Goal: Task Accomplishment & Management: Manage account settings

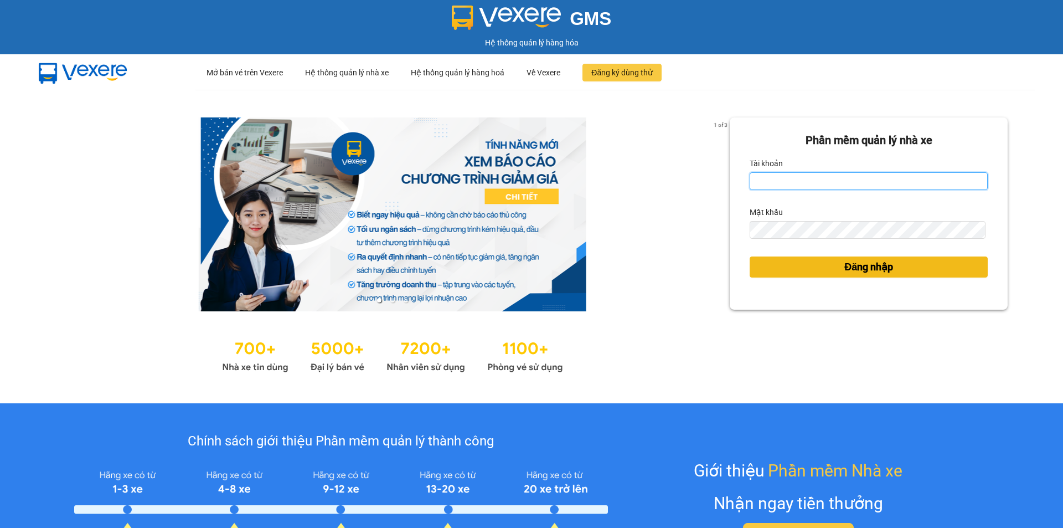
type input "tram.dalatoi"
click at [832, 259] on button "Đăng nhập" at bounding box center [869, 266] width 238 height 21
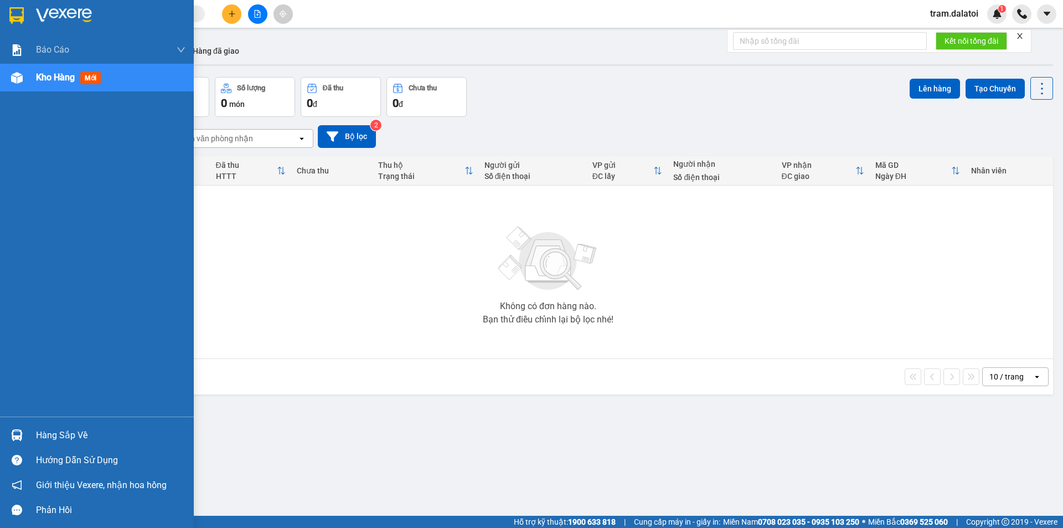
click at [64, 436] on div "Hàng sắp về" at bounding box center [111, 435] width 150 height 17
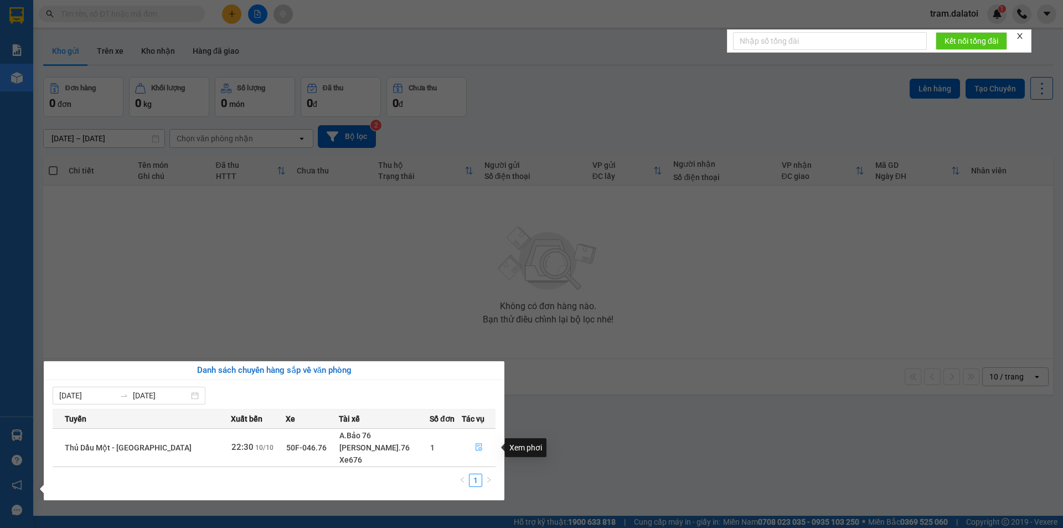
click at [468, 445] on button "button" at bounding box center [478, 448] width 33 height 18
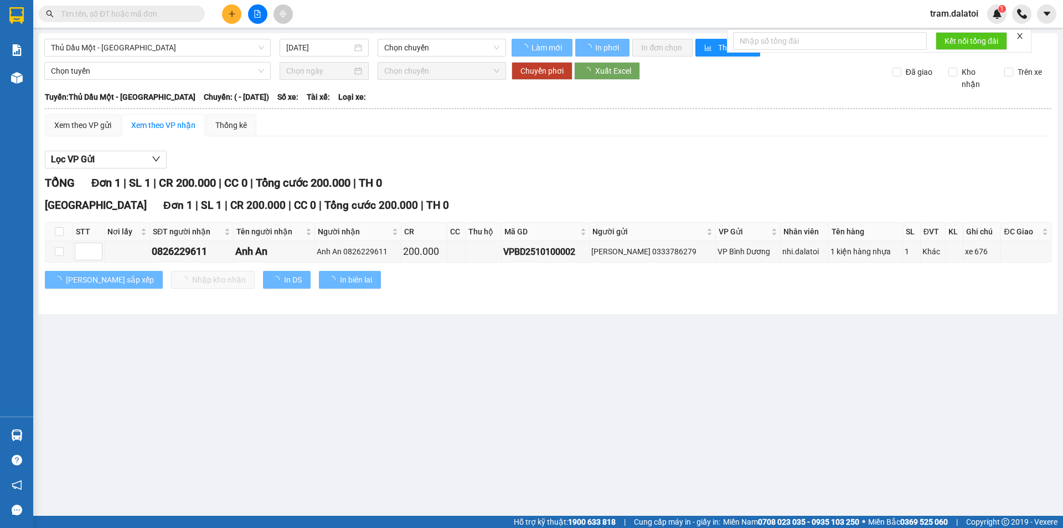
type input "10/10/2025"
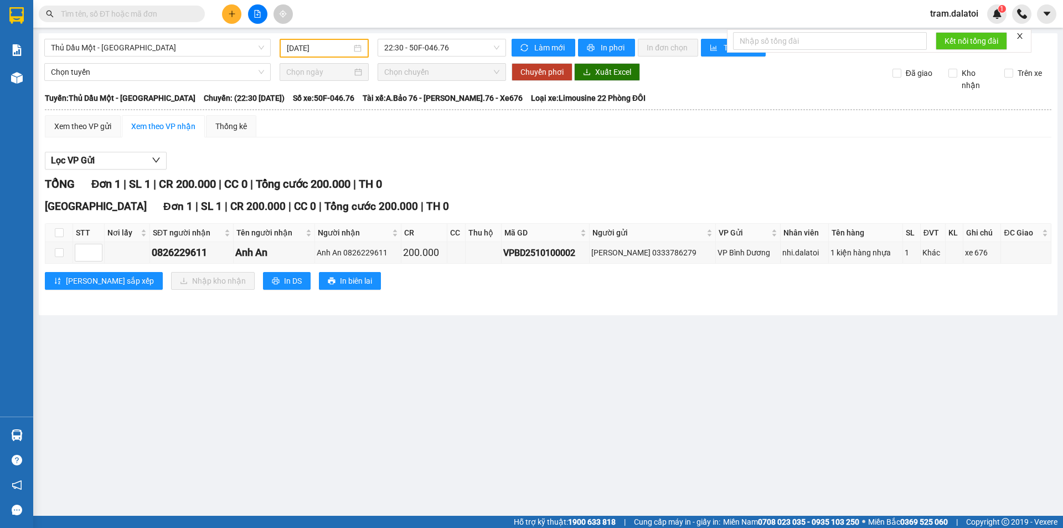
click at [1021, 35] on icon "close" at bounding box center [1020, 36] width 6 height 6
click at [995, 22] on div "1" at bounding box center [997, 13] width 19 height 19
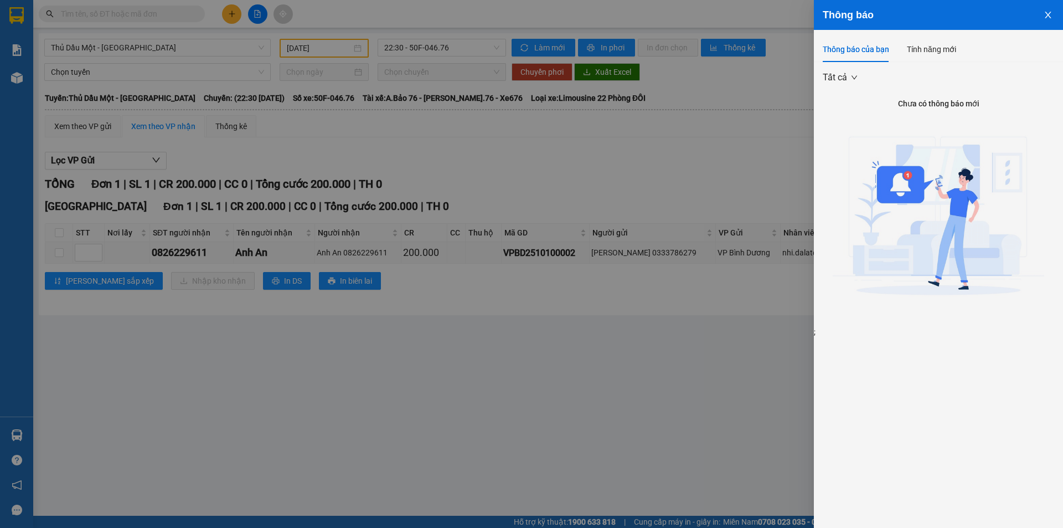
drag, startPoint x: 695, startPoint y: 125, endPoint x: 648, endPoint y: 119, distance: 46.9
click at [694, 125] on div at bounding box center [531, 264] width 1063 height 528
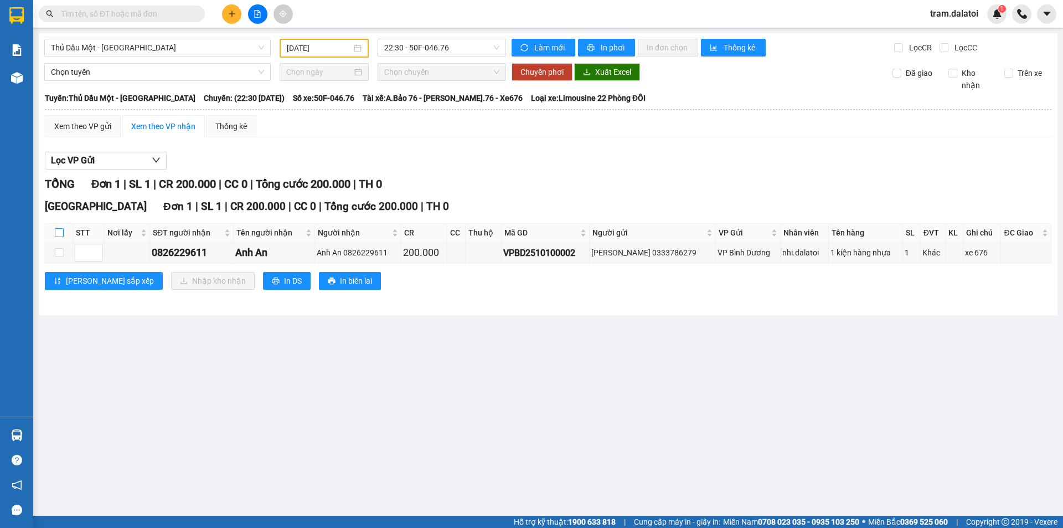
click at [59, 229] on input "checkbox" at bounding box center [59, 232] width 9 height 9
checkbox input "true"
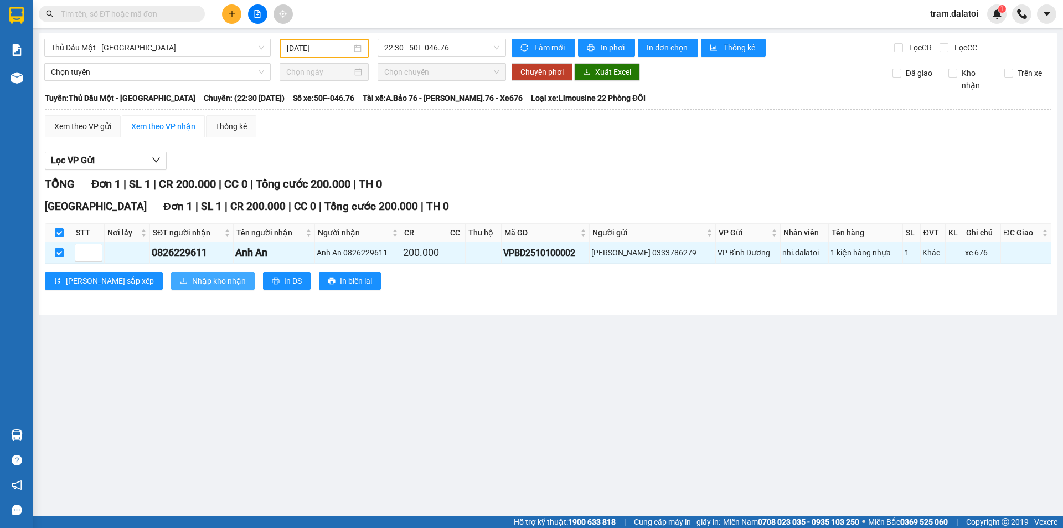
click at [177, 274] on button "Nhập kho nhận" at bounding box center [213, 281] width 84 height 18
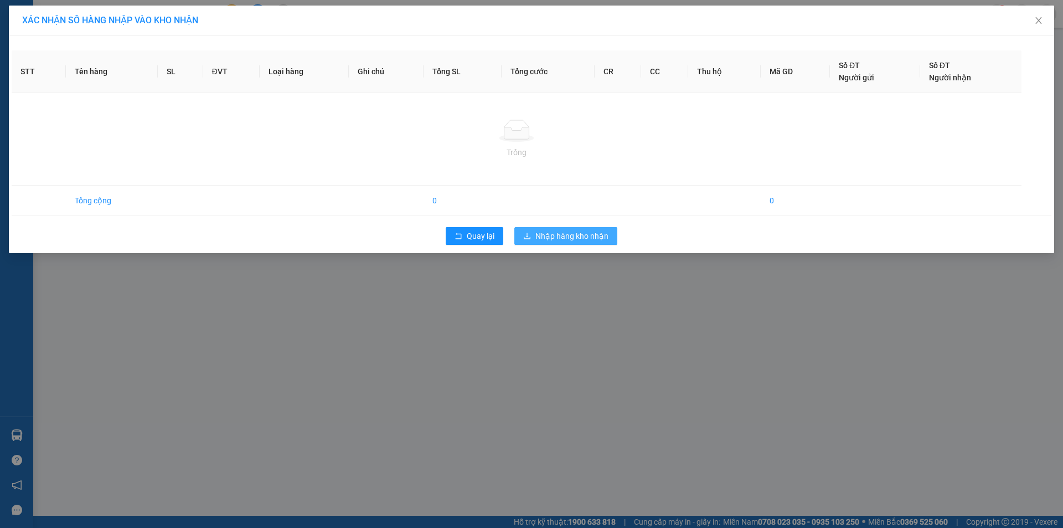
click at [548, 237] on span "Nhập hàng kho nhận" at bounding box center [572, 236] width 73 height 12
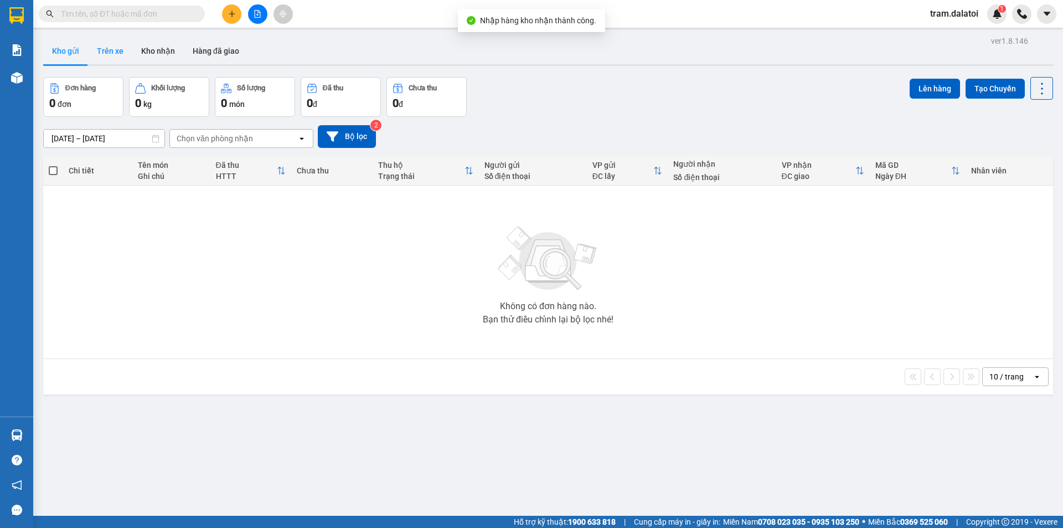
click at [115, 54] on button "Trên xe" at bounding box center [110, 51] width 44 height 27
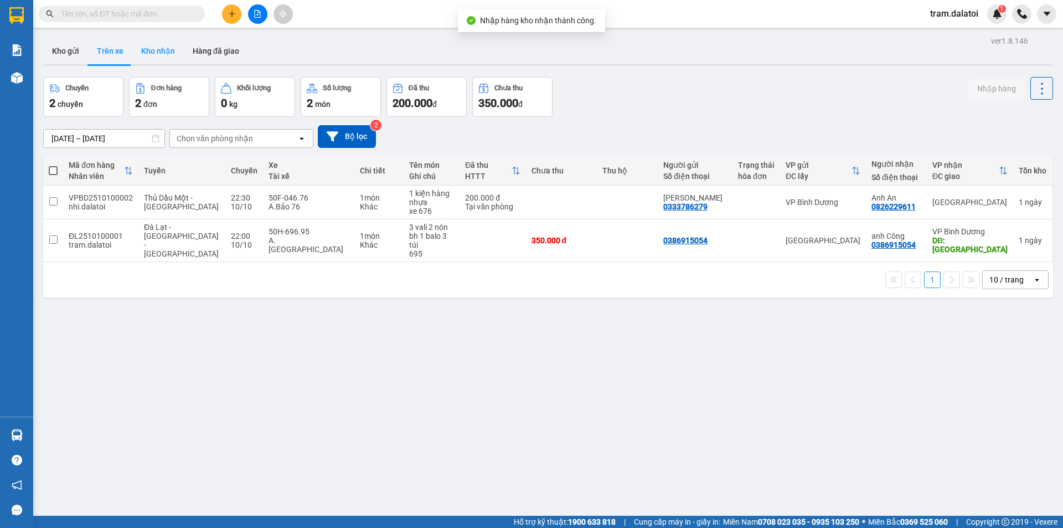
click at [145, 48] on button "Kho nhận" at bounding box center [158, 51] width 52 height 27
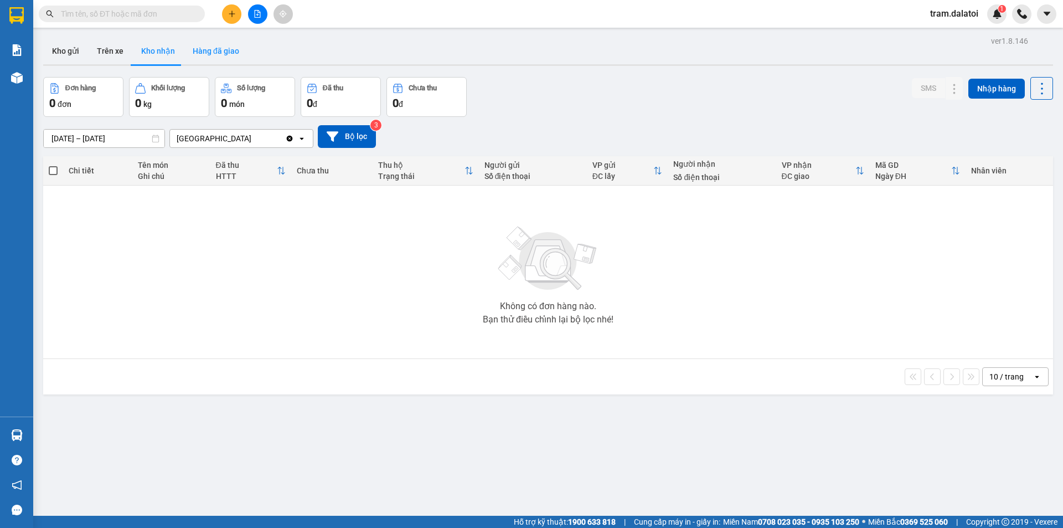
click at [207, 52] on button "Hàng đã giao" at bounding box center [216, 51] width 64 height 27
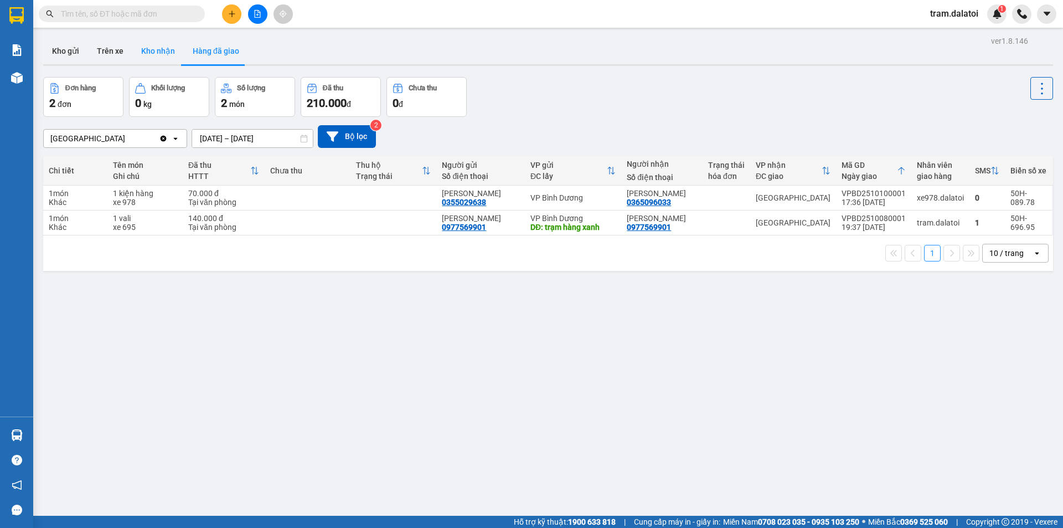
click at [172, 48] on button "Kho nhận" at bounding box center [158, 51] width 52 height 27
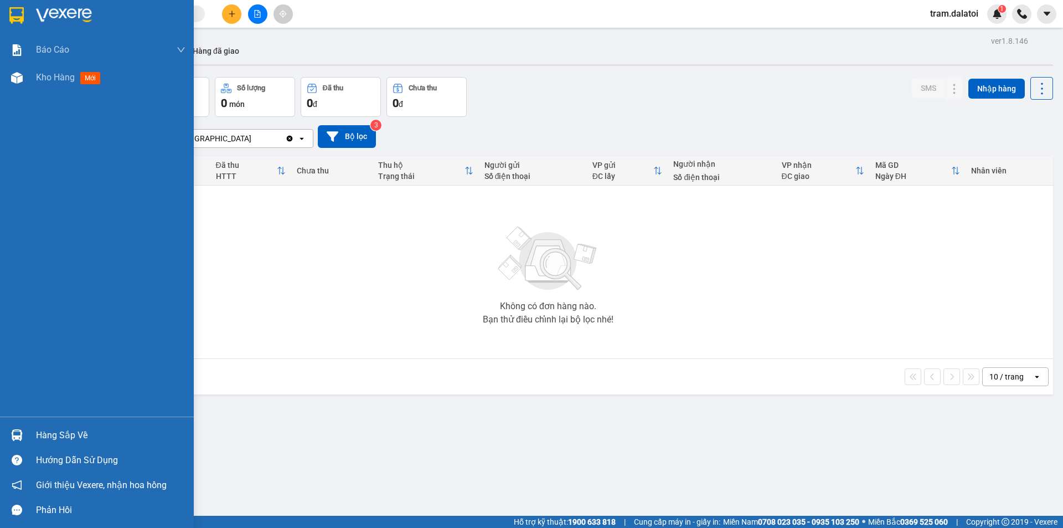
click at [70, 437] on div "Hàng sắp về" at bounding box center [111, 435] width 150 height 17
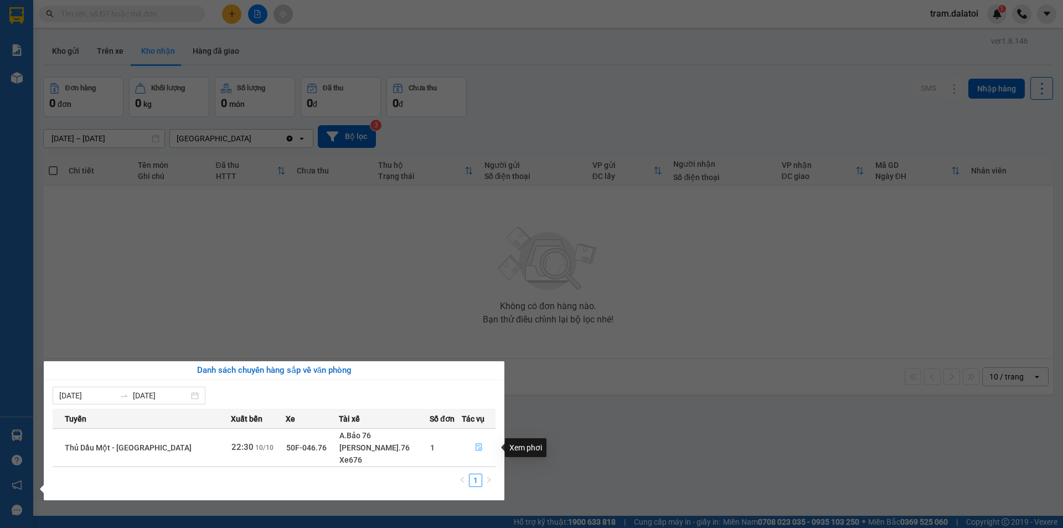
click at [475, 450] on icon "file-done" at bounding box center [479, 447] width 8 height 8
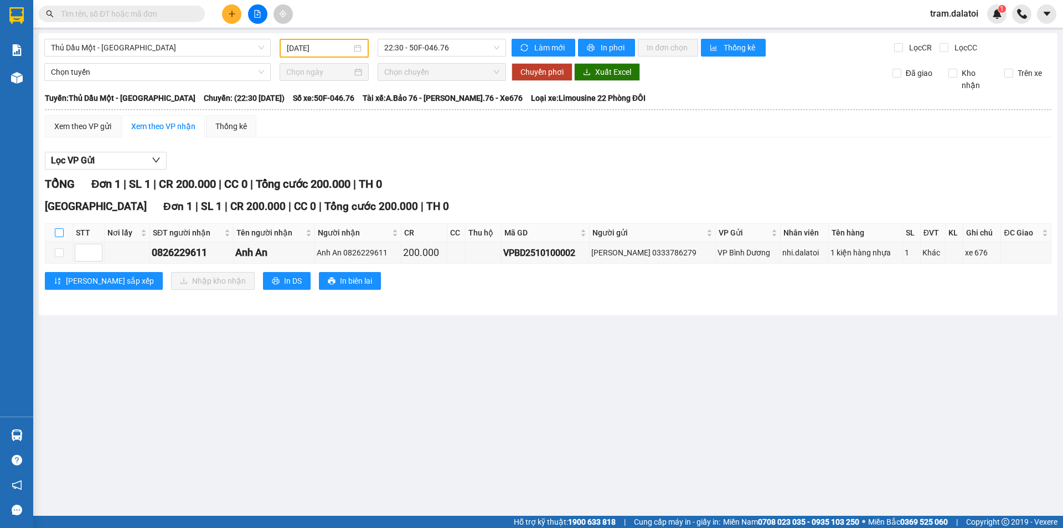
click at [61, 233] on input "checkbox" at bounding box center [59, 232] width 9 height 9
checkbox input "true"
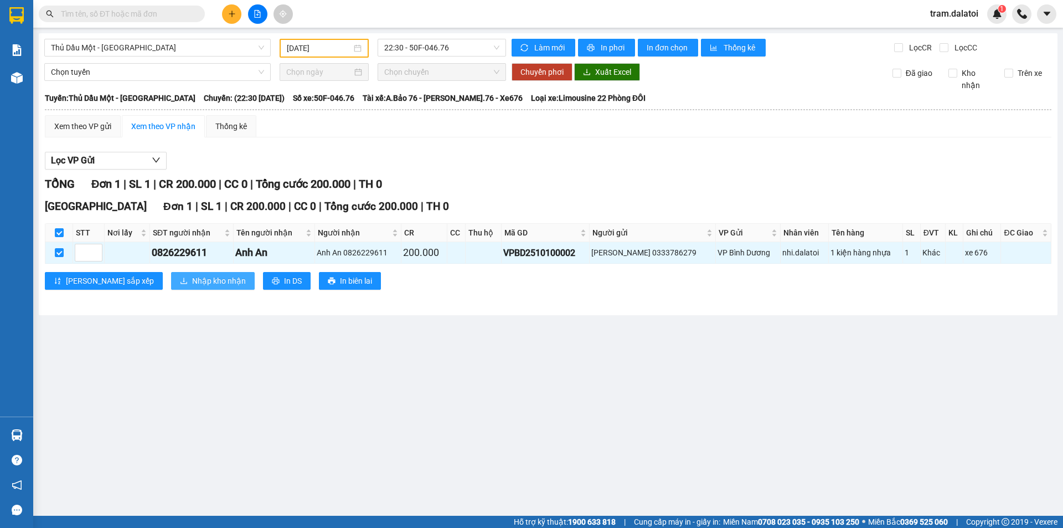
click at [192, 279] on span "Nhập kho nhận" at bounding box center [219, 281] width 54 height 12
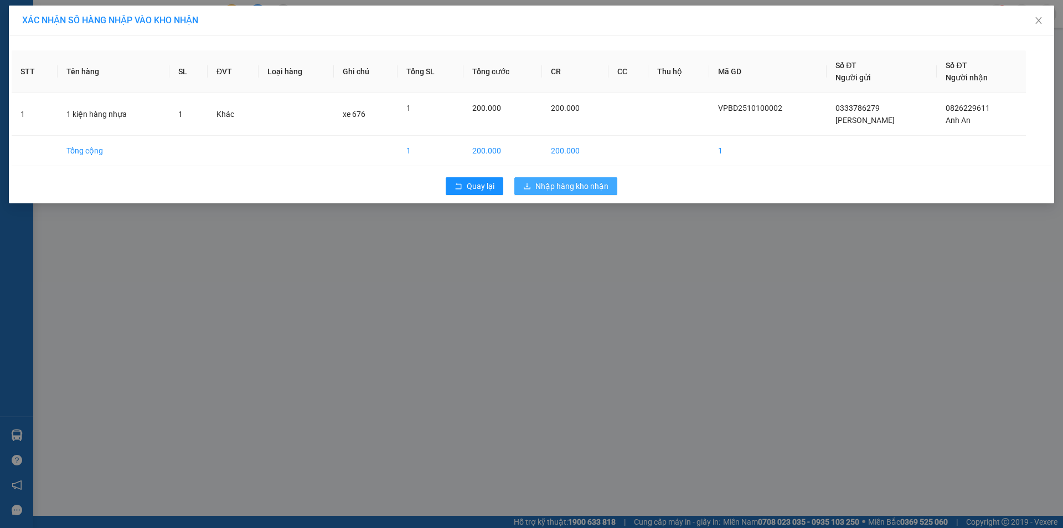
click at [573, 187] on span "Nhập hàng kho nhận" at bounding box center [572, 186] width 73 height 12
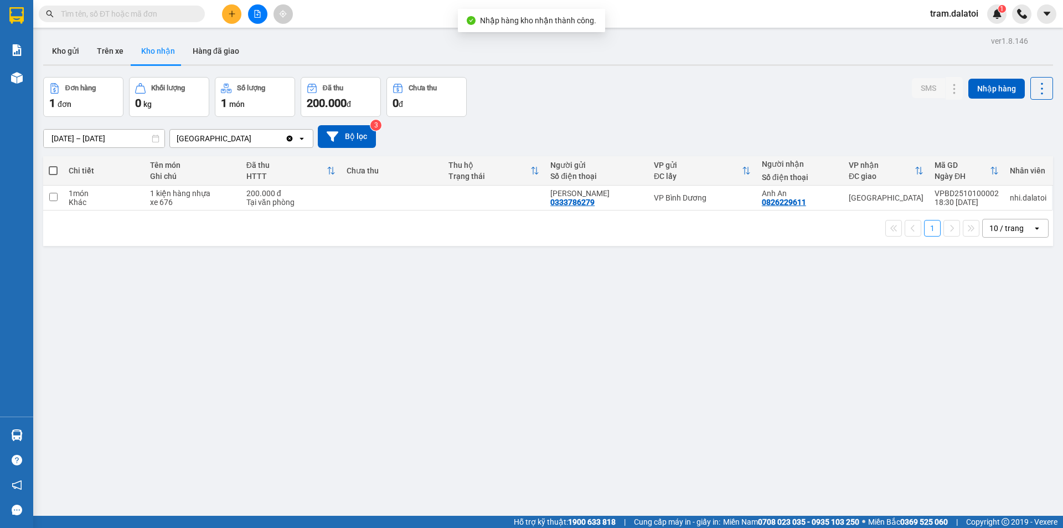
click at [49, 168] on span at bounding box center [53, 170] width 9 height 9
click at [53, 165] on input "checkbox" at bounding box center [53, 165] width 0 height 0
checkbox input "true"
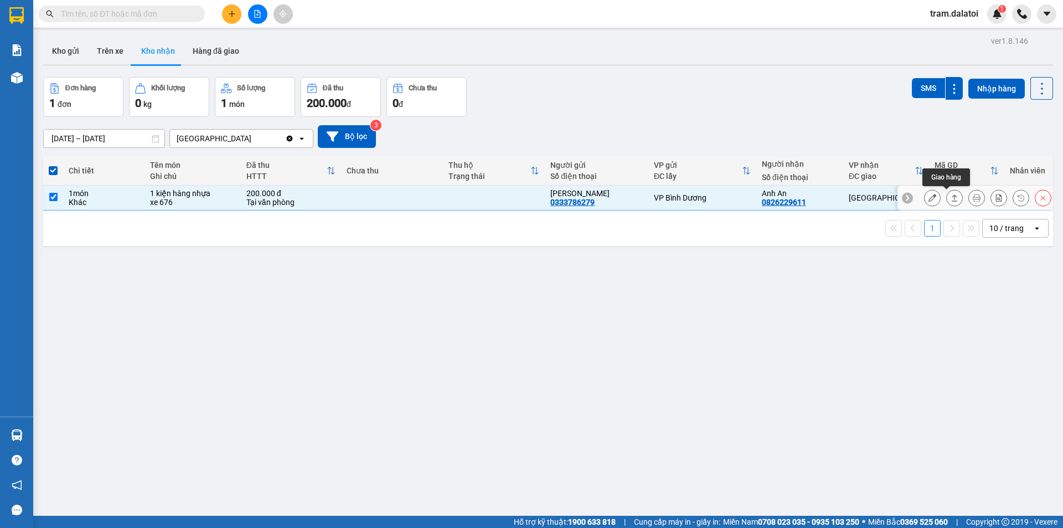
click at [929, 196] on icon at bounding box center [933, 198] width 8 height 8
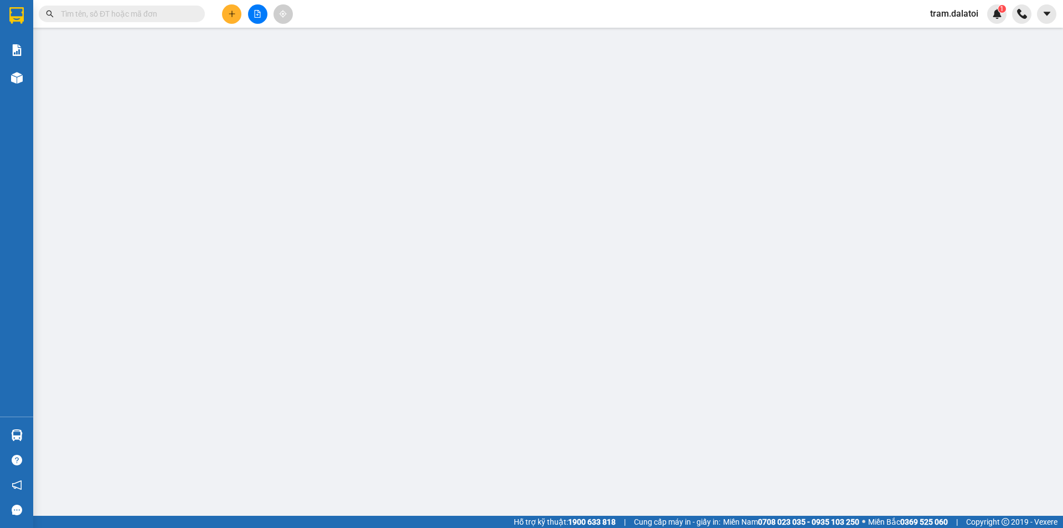
type input "0333786279"
type input "Anh Nam"
type input "0826229611"
type input "Anh An"
type input "200.000"
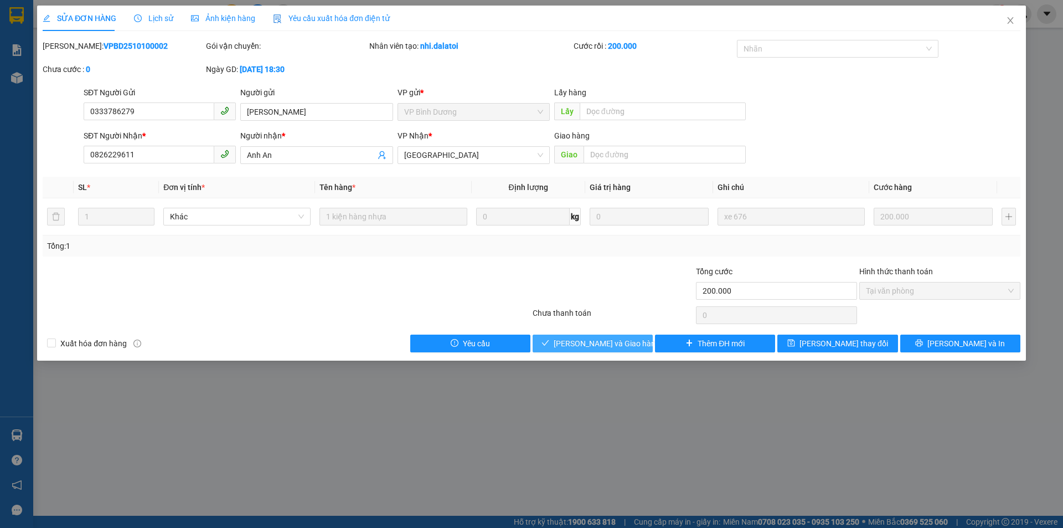
click at [602, 343] on span "Lưu và Giao hàng" at bounding box center [607, 343] width 106 height 12
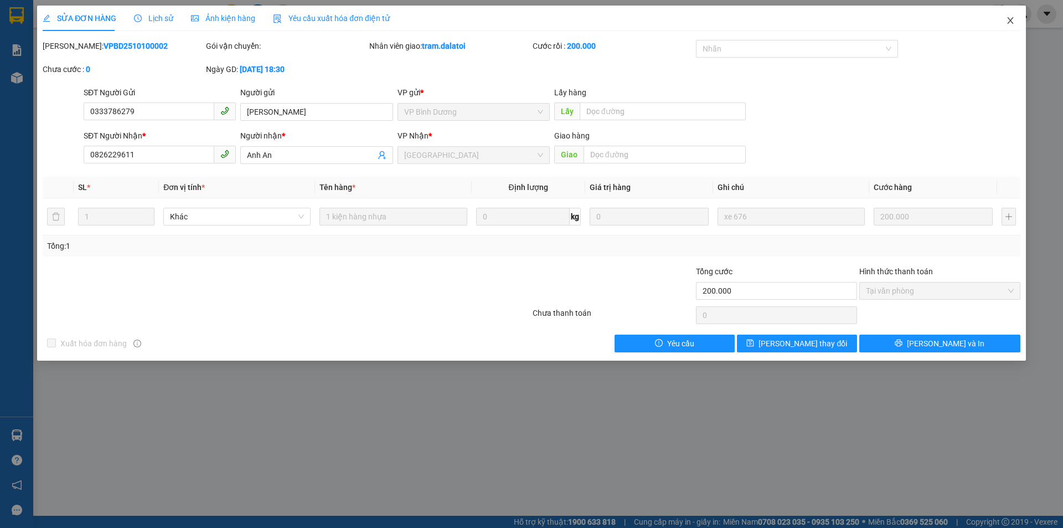
click at [1014, 20] on icon "close" at bounding box center [1010, 20] width 9 height 9
